Goal: Information Seeking & Learning: Learn about a topic

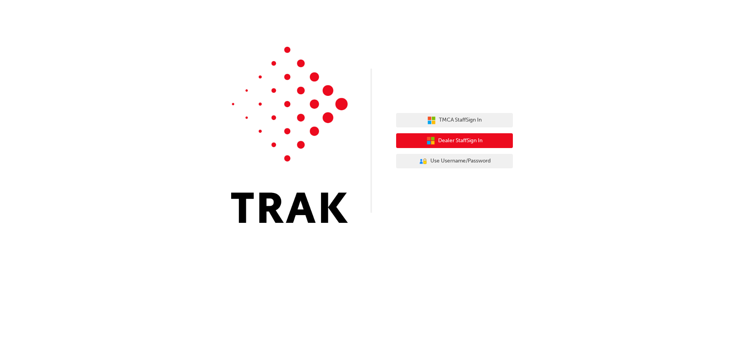
click at [470, 142] on span "Dealer Staff Sign In" at bounding box center [460, 140] width 44 height 9
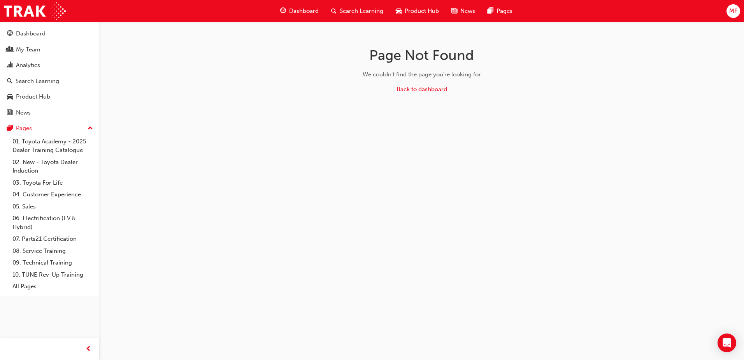
click at [251, 139] on div "Page Not Found We couldn't find the page you're looking for Back to dashboard" at bounding box center [372, 180] width 744 height 360
click at [374, 14] on span "Search Learning" at bounding box center [362, 11] width 44 height 9
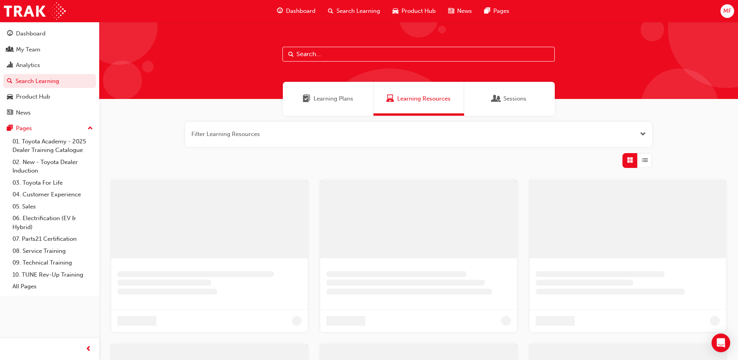
click at [373, 60] on input "text" at bounding box center [419, 54] width 272 height 15
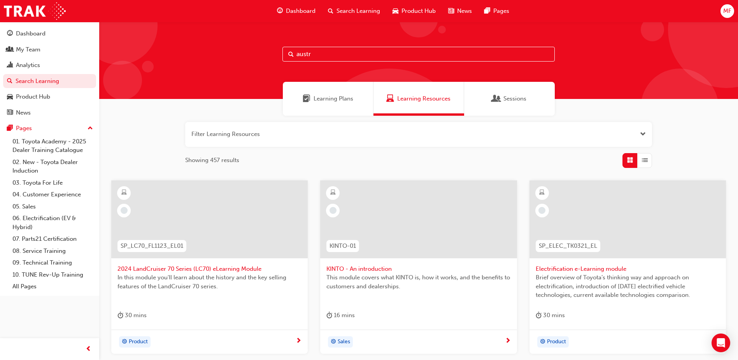
type input "austr"
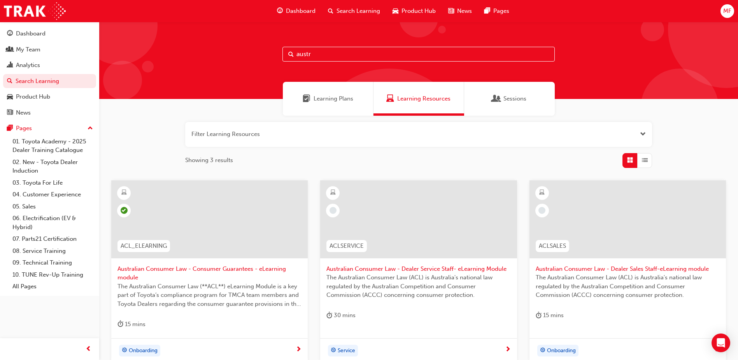
click at [540, 209] on span "learningRecordVerb_NONE-icon" at bounding box center [542, 210] width 7 height 7
click at [534, 206] on div at bounding box center [628, 219] width 197 height 78
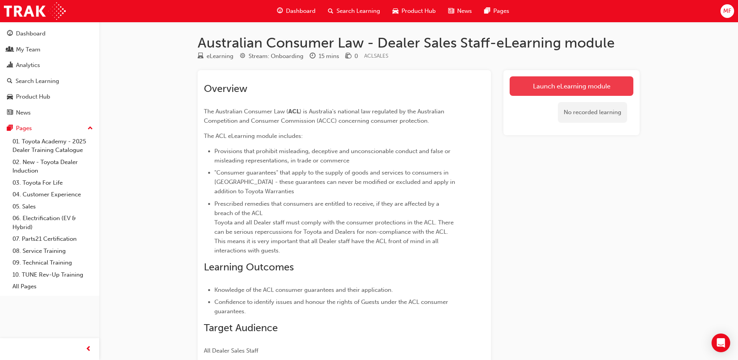
click at [572, 90] on link "Launch eLearning module" at bounding box center [572, 85] width 124 height 19
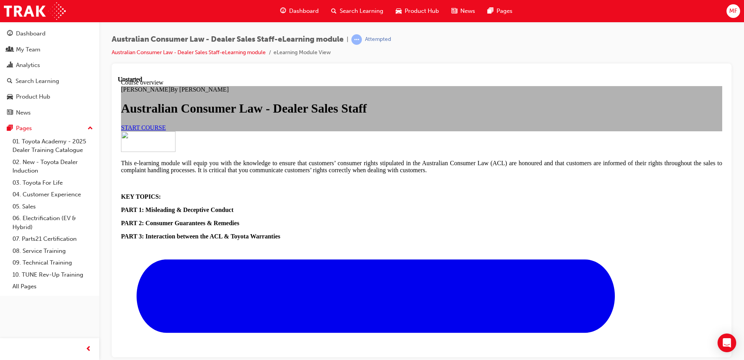
click at [166, 130] on link "START COURSE" at bounding box center [143, 127] width 45 height 7
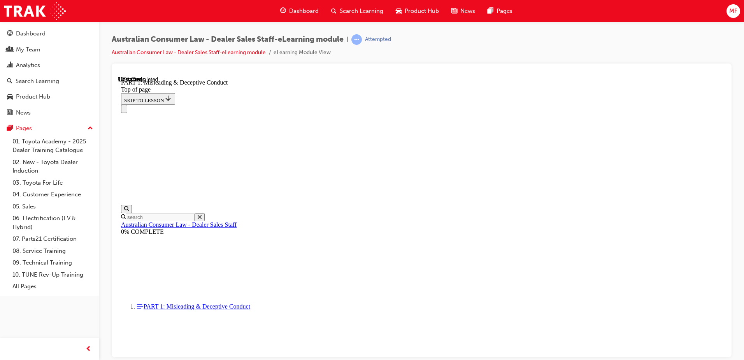
scroll to position [569, 0]
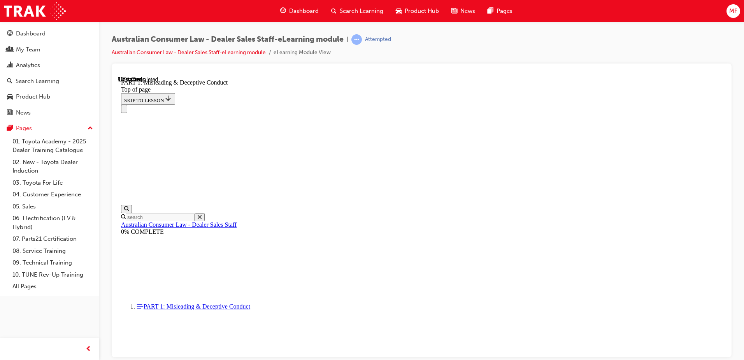
drag, startPoint x: 664, startPoint y: 283, endPoint x: 658, endPoint y: 265, distance: 18.7
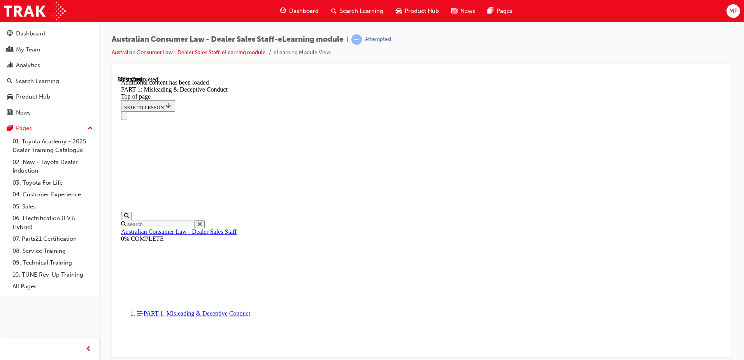
scroll to position [930, 0]
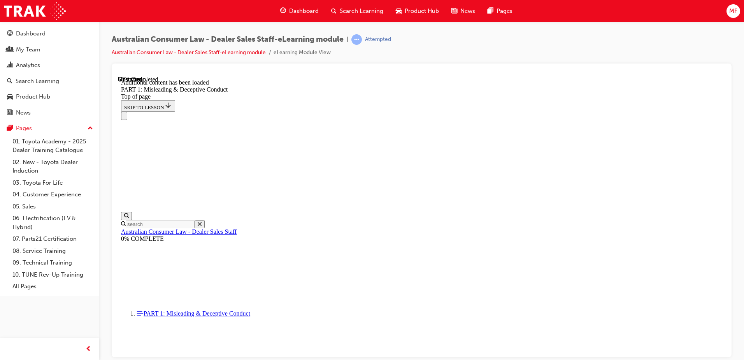
scroll to position [1536, 0]
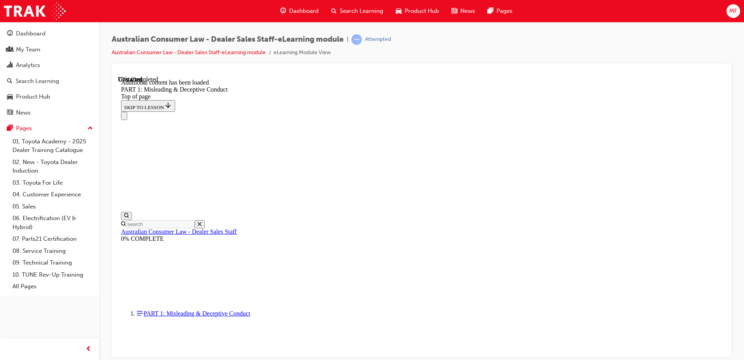
scroll to position [1902, 0]
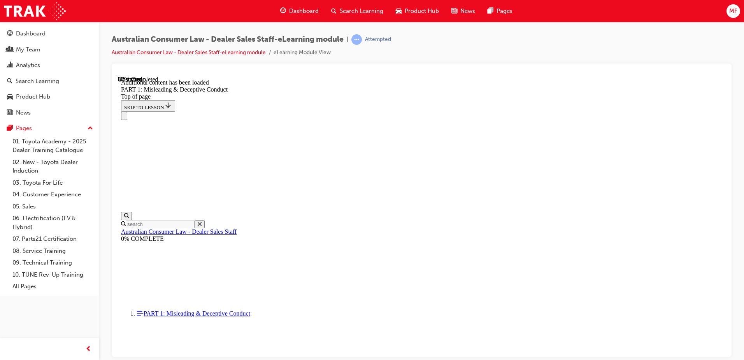
scroll to position [2112, 0]
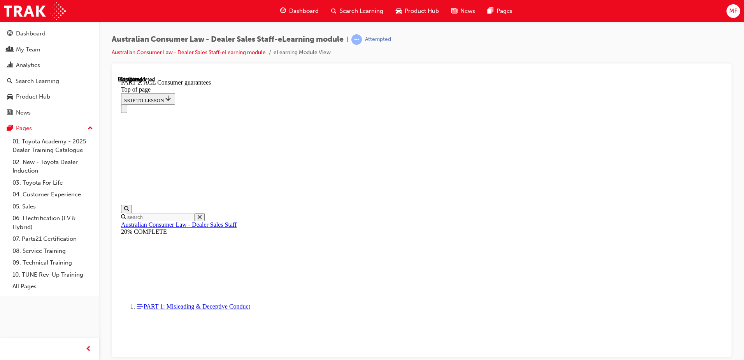
scroll to position [1231, 0]
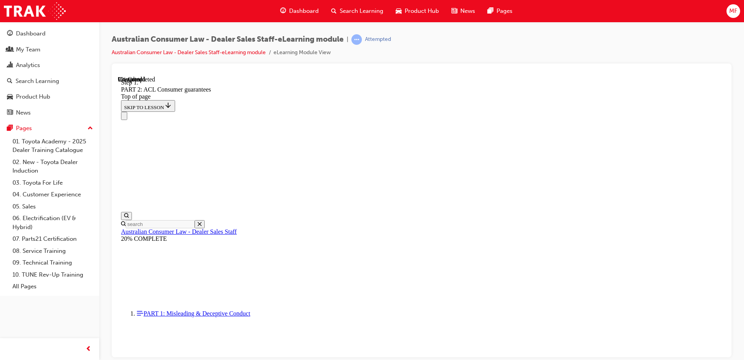
scroll to position [1262, 0]
drag, startPoint x: 672, startPoint y: 190, endPoint x: 668, endPoint y: 210, distance: 20.3
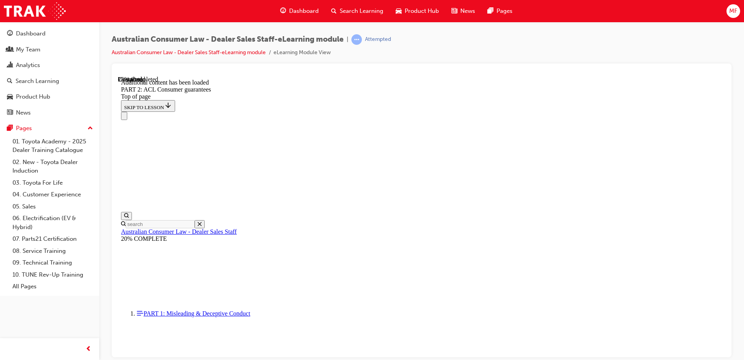
scroll to position [2382, 0]
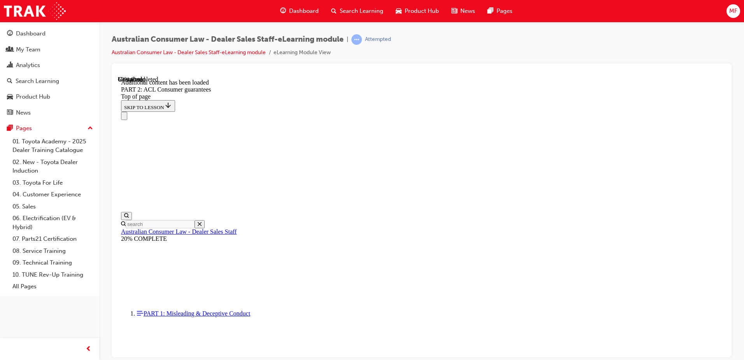
scroll to position [4838, 0]
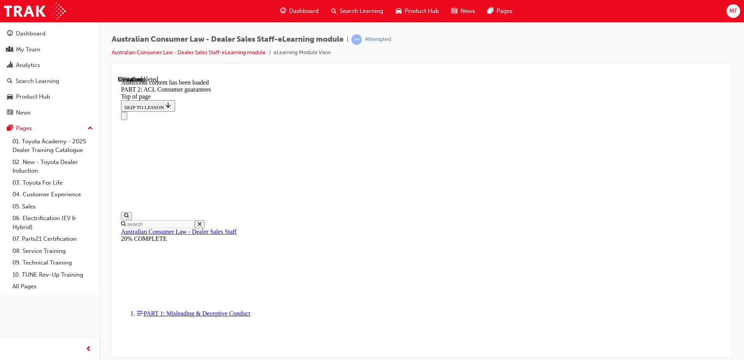
scroll to position [8495, 0]
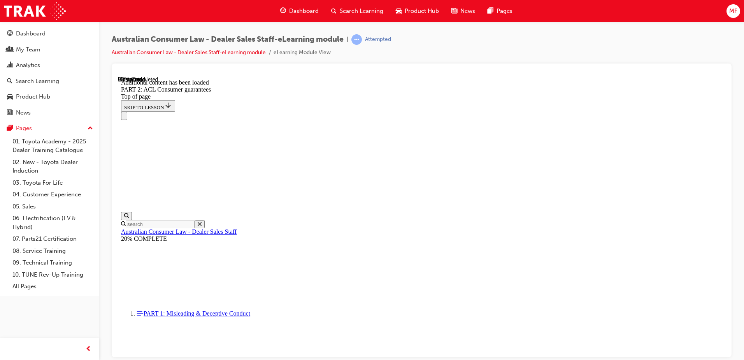
scroll to position [9304, 0]
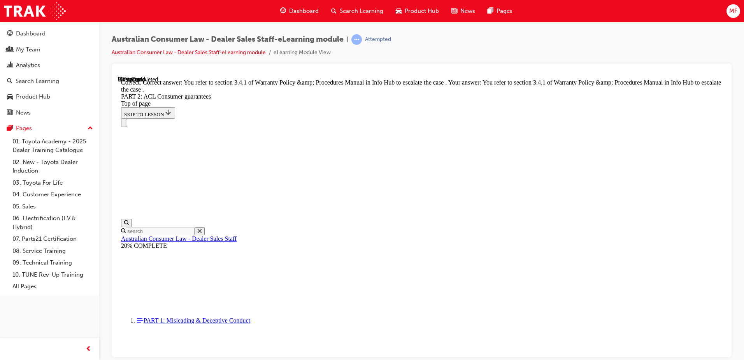
scroll to position [9776, 0]
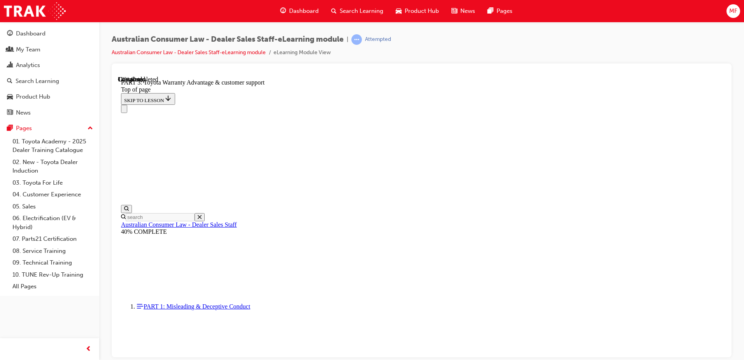
scroll to position [565, 0]
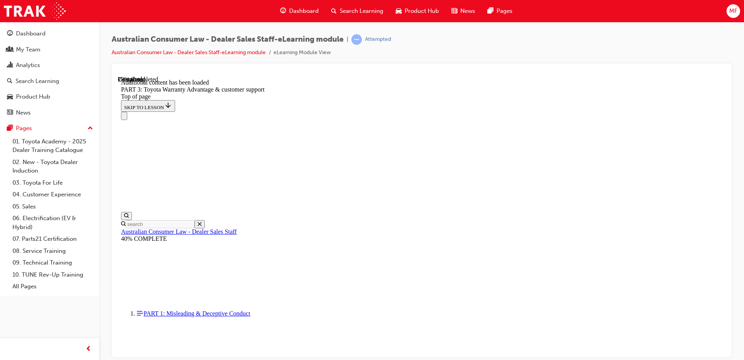
scroll to position [909, 0]
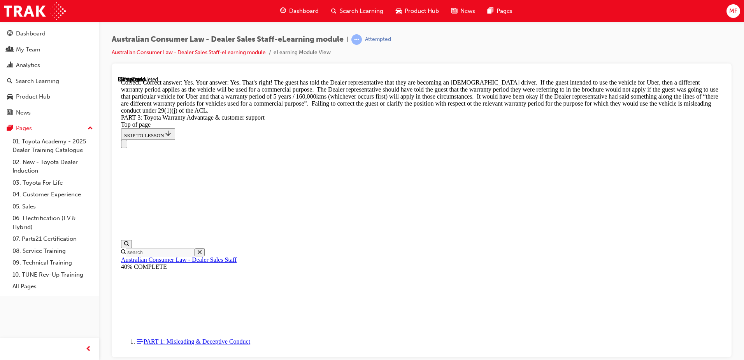
scroll to position [1142, 0]
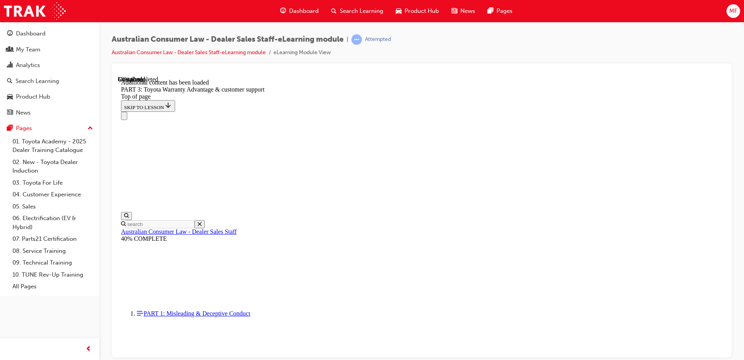
scroll to position [2111, 0]
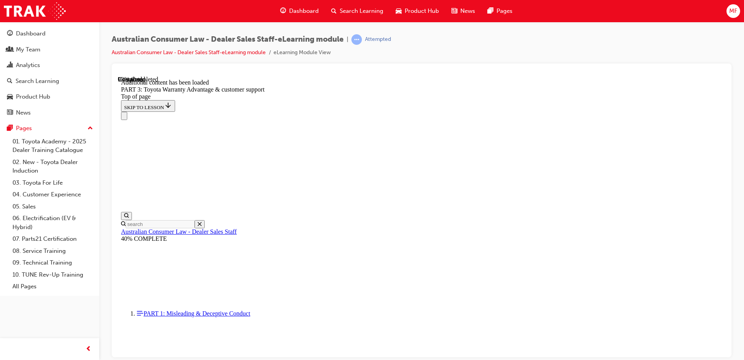
scroll to position [2472, 0]
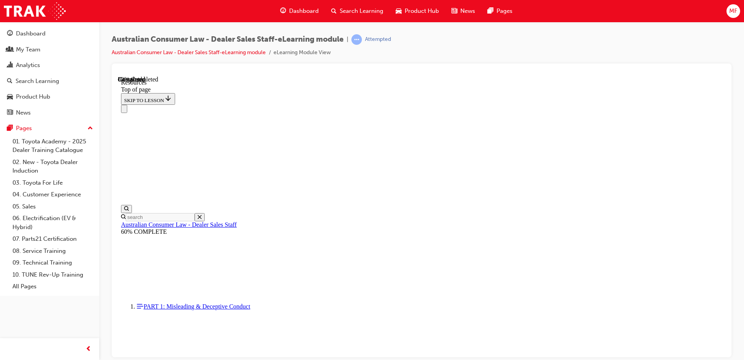
scroll to position [394, 0]
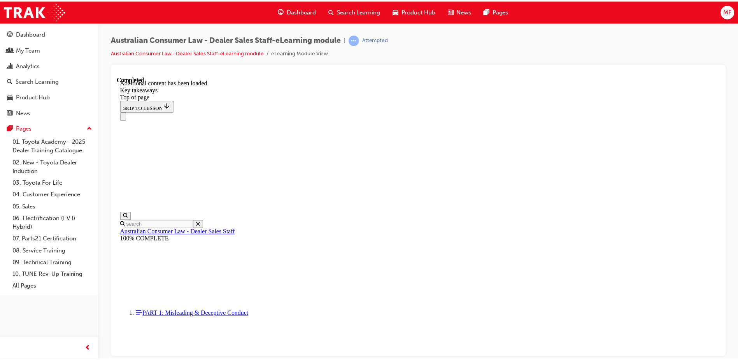
scroll to position [175, 0]
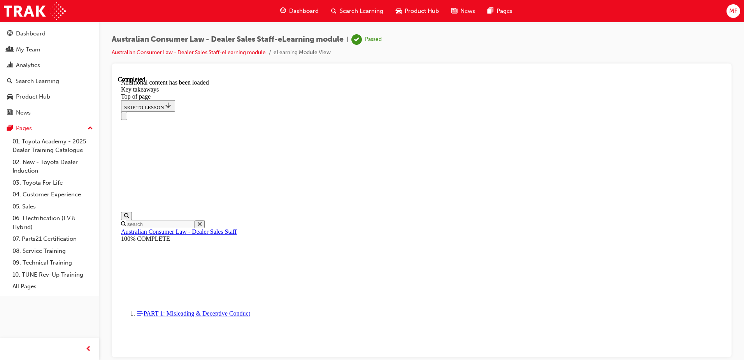
click at [420, 13] on span "Product Hub" at bounding box center [422, 11] width 34 height 9
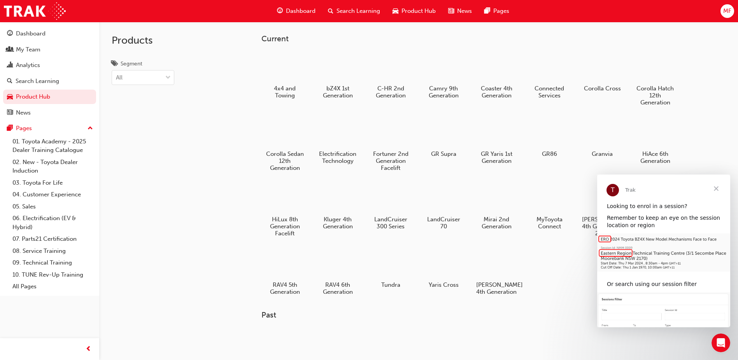
click at [719, 186] on span "Close" at bounding box center [717, 188] width 28 height 28
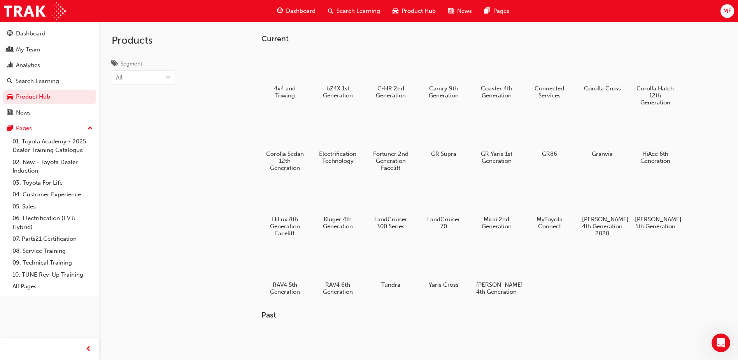
click at [724, 11] on span "MF" at bounding box center [728, 11] width 8 height 9
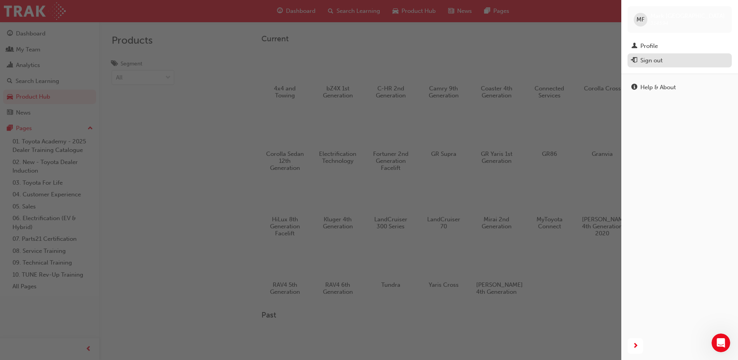
click at [647, 63] on div "Sign out" at bounding box center [652, 60] width 22 height 9
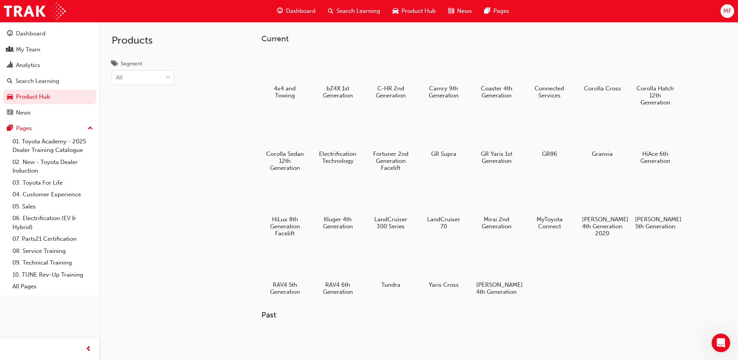
click at [176, 181] on div "Products Segment All" at bounding box center [143, 202] width 88 height 360
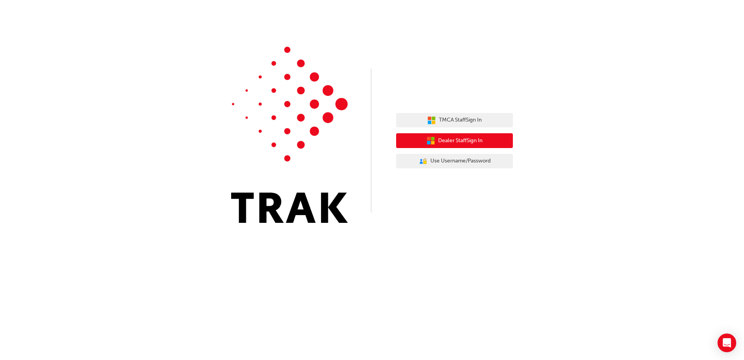
click at [441, 145] on span "Dealer Staff Sign In" at bounding box center [460, 140] width 44 height 9
